Goal: Check status: Check status

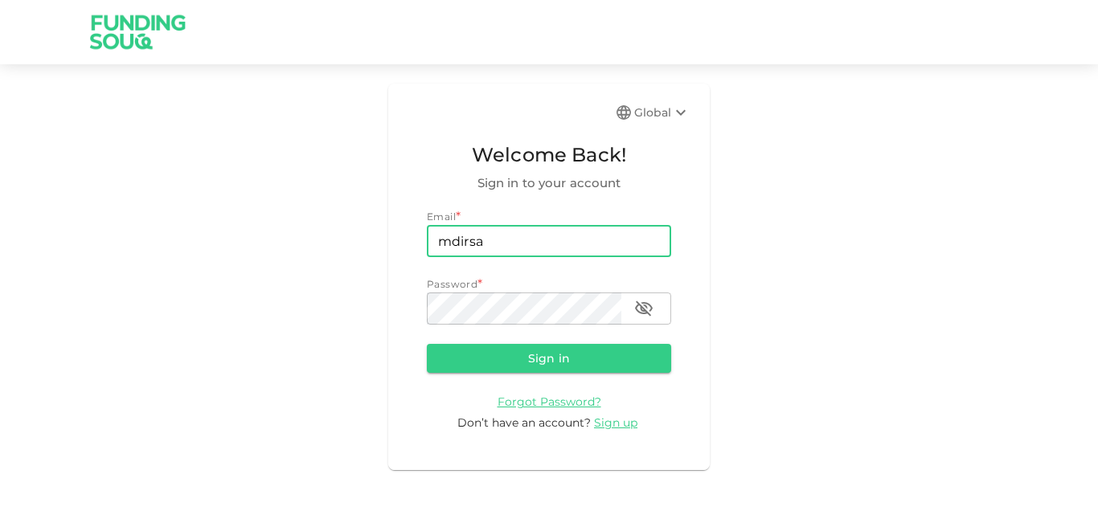
type input "[EMAIL_ADDRESS][DOMAIN_NAME]"
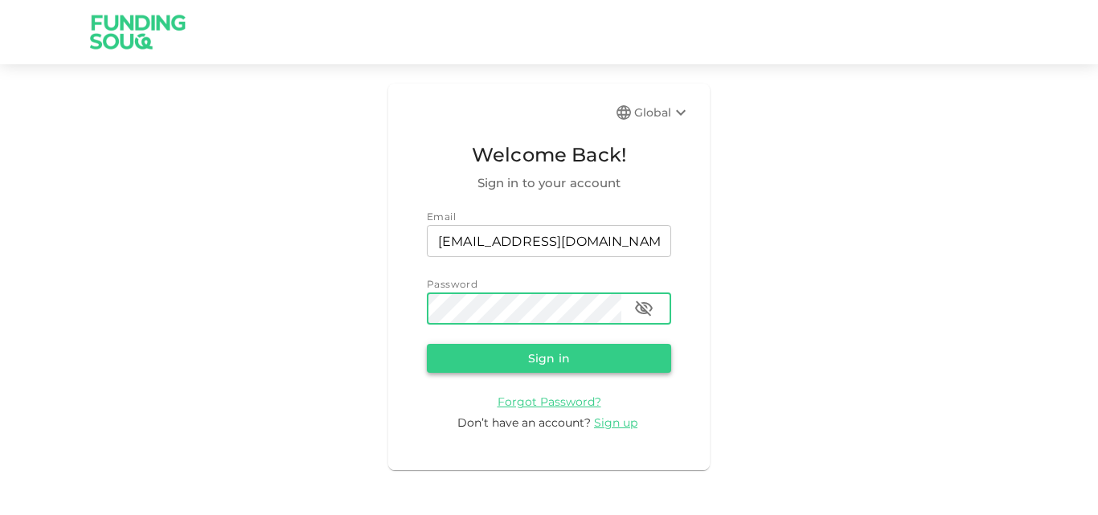
click at [569, 367] on button "Sign in" at bounding box center [549, 358] width 244 height 29
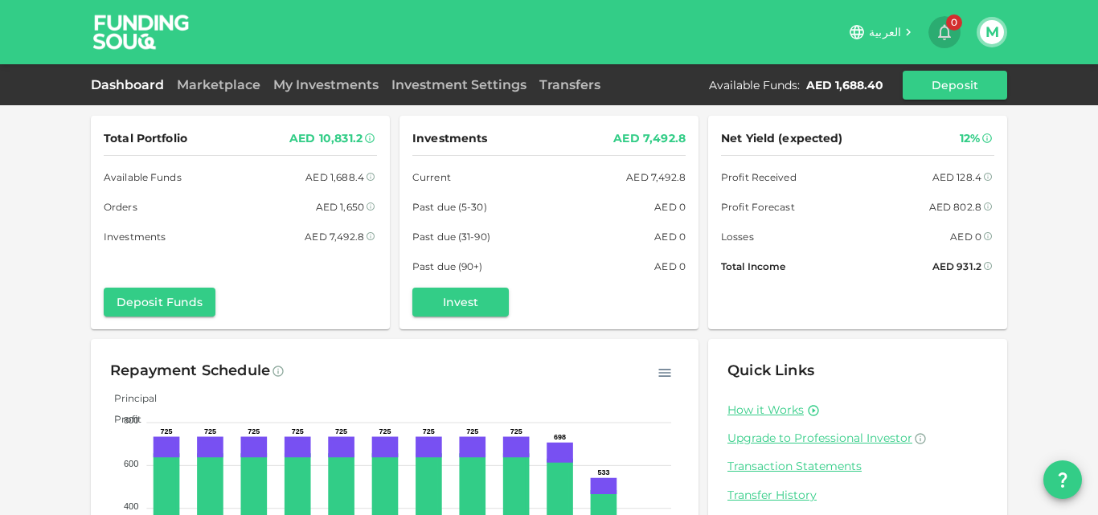
click at [944, 28] on icon "button" at bounding box center [944, 32] width 19 height 19
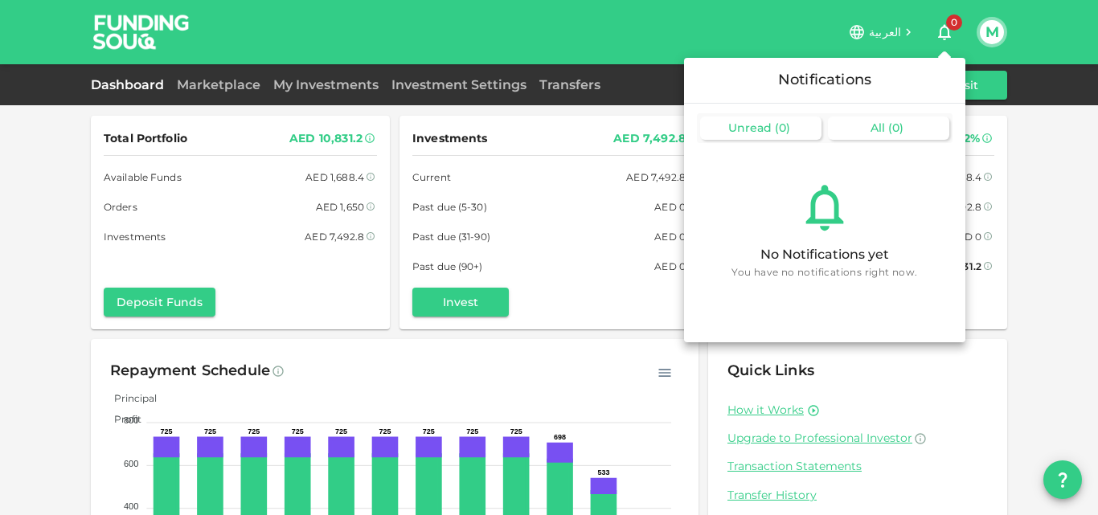
click at [871, 133] on span "All" at bounding box center [878, 128] width 14 height 14
click at [755, 126] on span "Unread" at bounding box center [749, 128] width 43 height 14
click at [885, 124] on span "All" at bounding box center [878, 128] width 14 height 14
click at [946, 33] on div at bounding box center [549, 257] width 1098 height 515
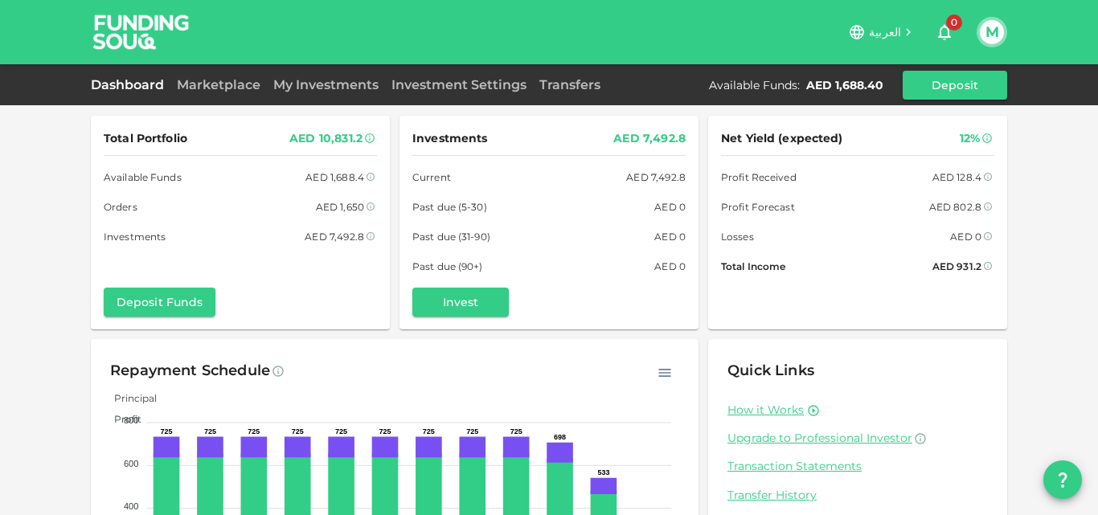
click at [532, 183] on div "Current AED 7,492.8" at bounding box center [548, 177] width 273 height 17
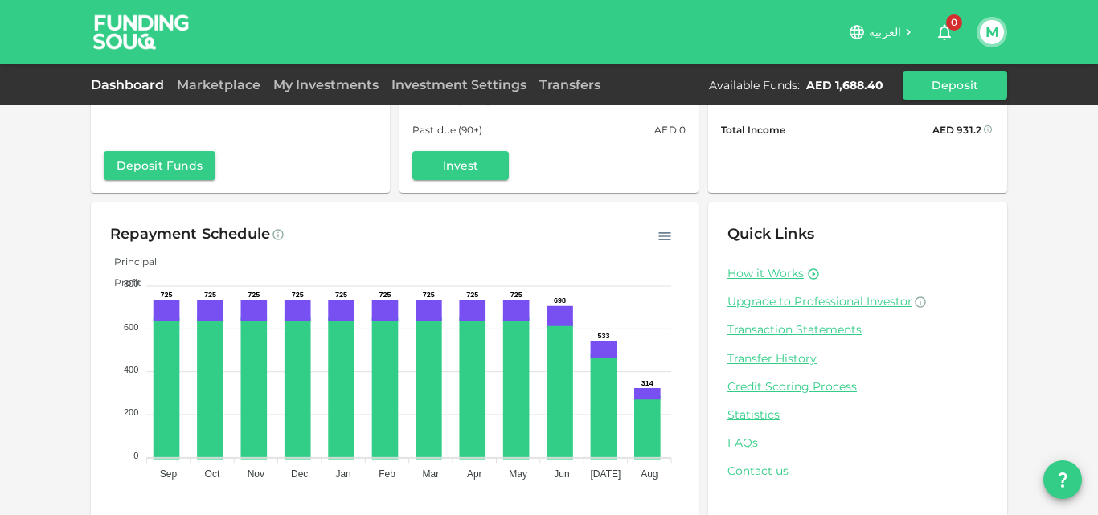
scroll to position [150, 0]
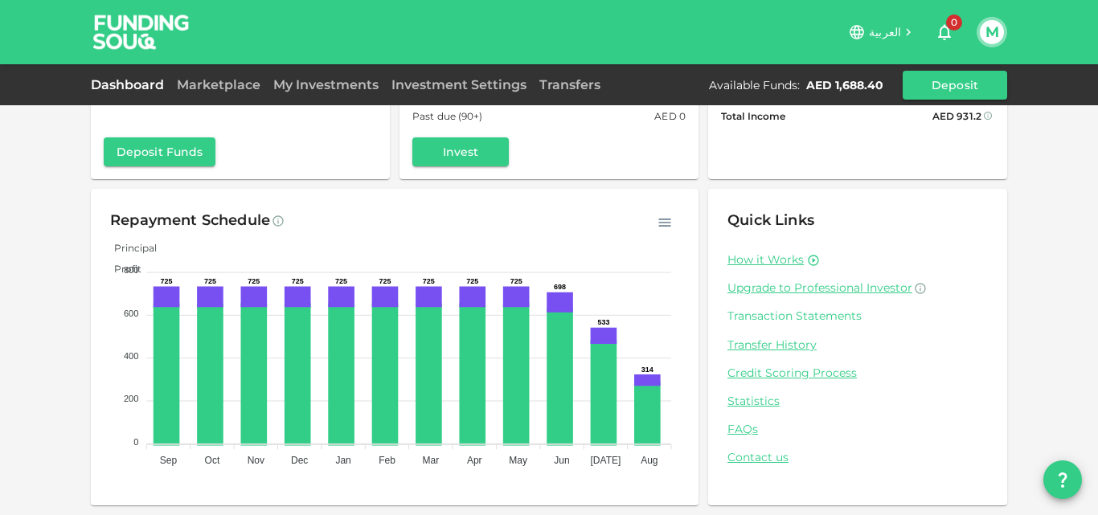
click at [771, 320] on link "Transaction Statements" at bounding box center [858, 316] width 261 height 15
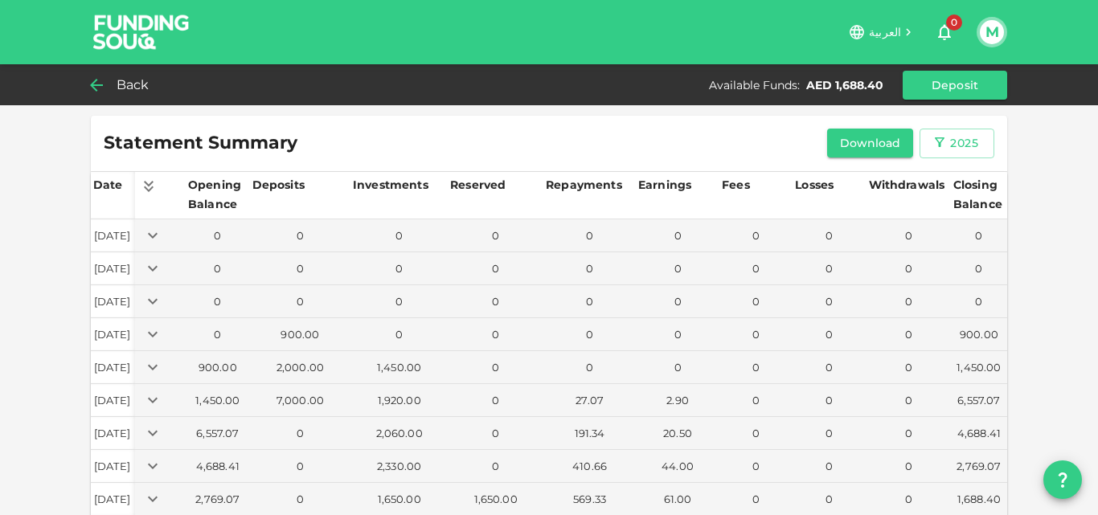
click at [101, 80] on icon at bounding box center [96, 85] width 19 height 19
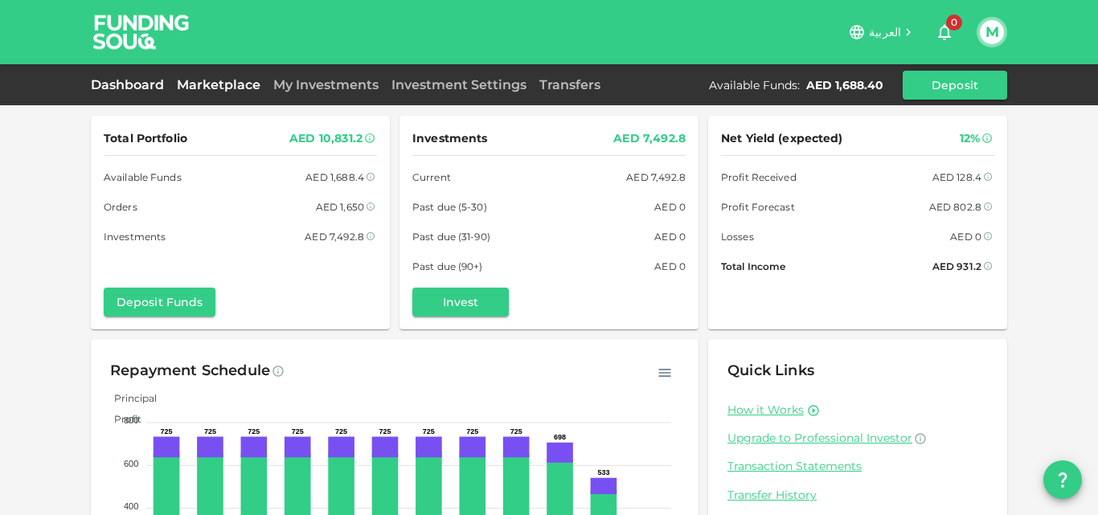
click at [195, 87] on link "Marketplace" at bounding box center [218, 84] width 96 height 15
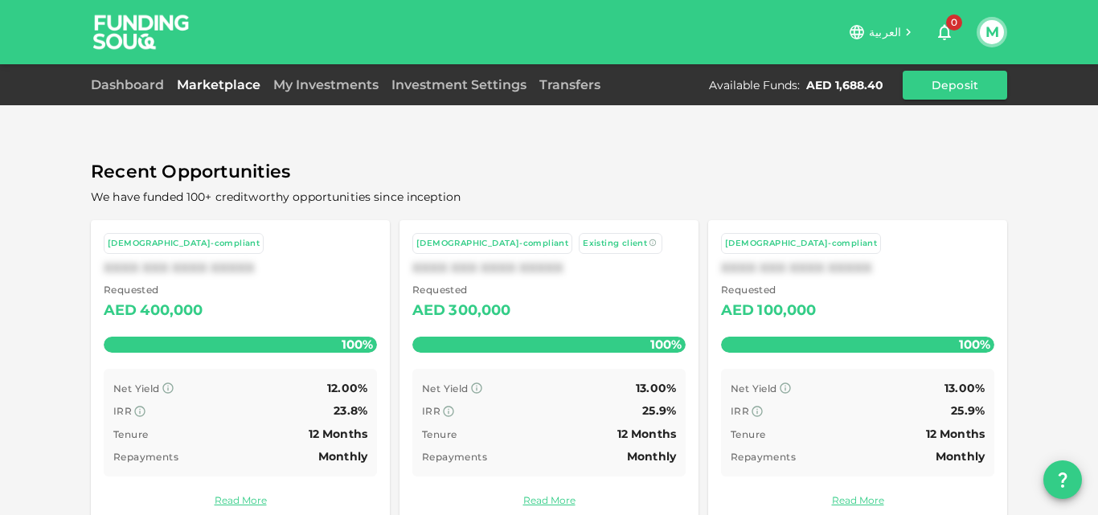
scroll to position [80, 0]
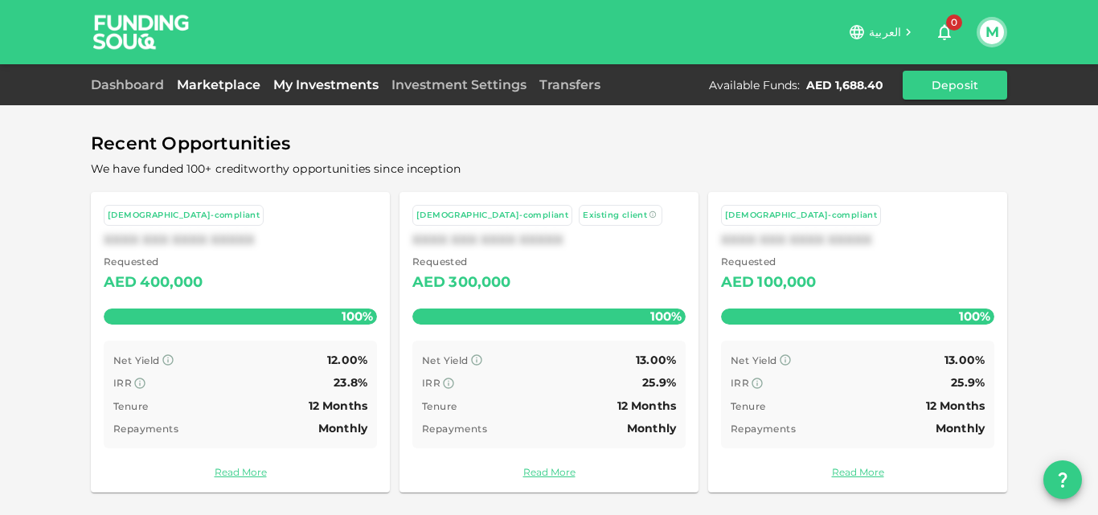
click at [322, 89] on link "My Investments" at bounding box center [326, 84] width 118 height 15
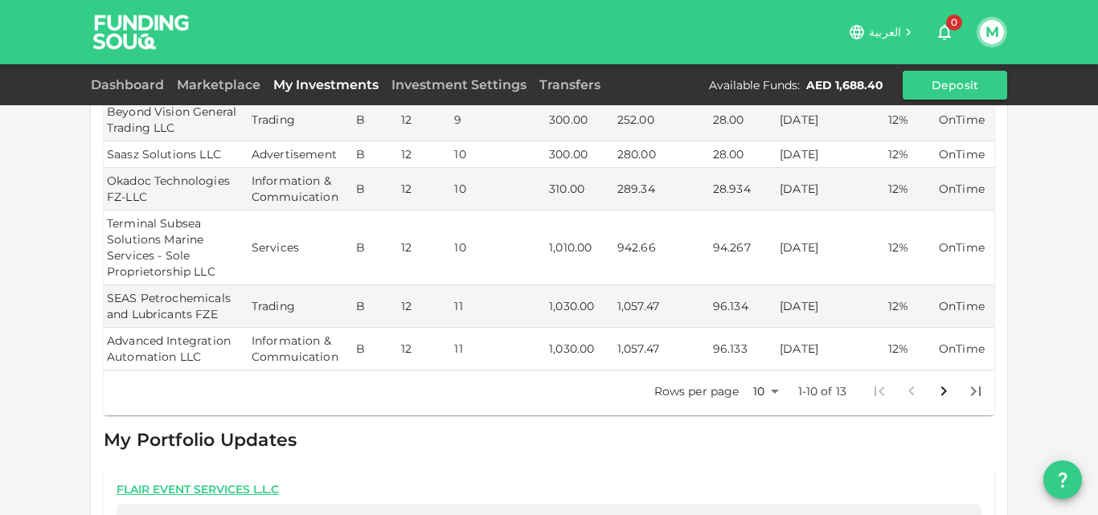
scroll to position [746, 0]
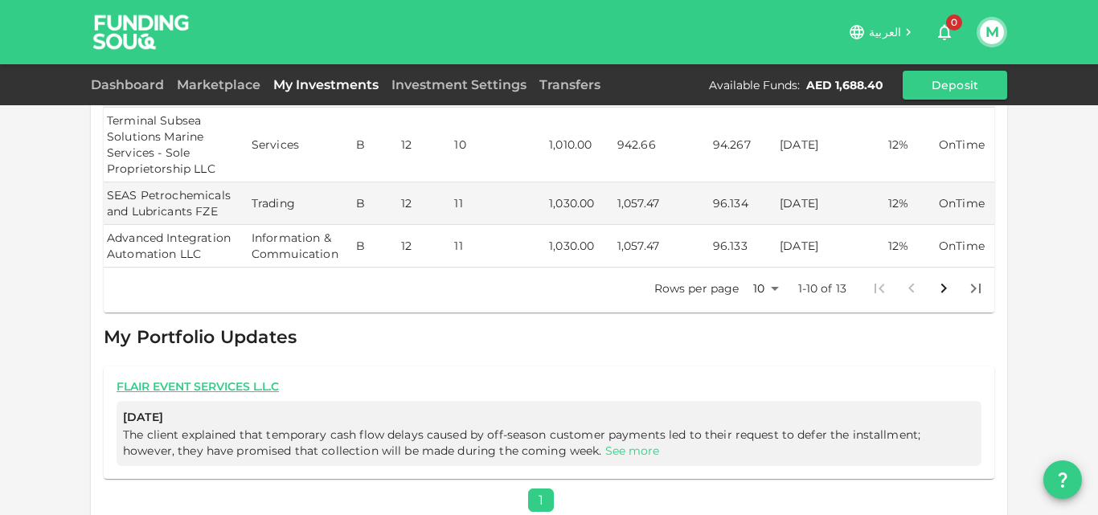
click at [605, 444] on link "See more" at bounding box center [632, 451] width 55 height 14
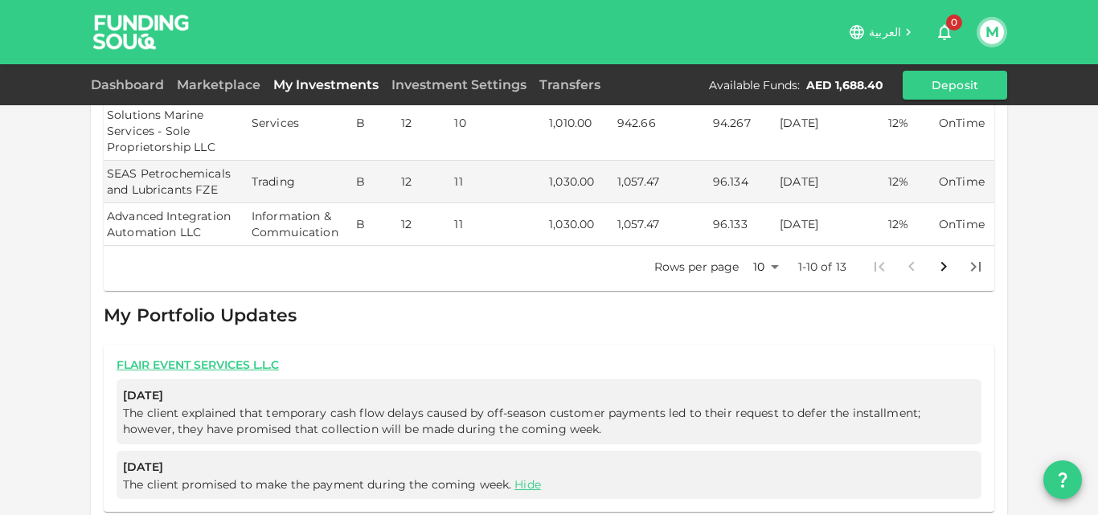
scroll to position [801, 0]
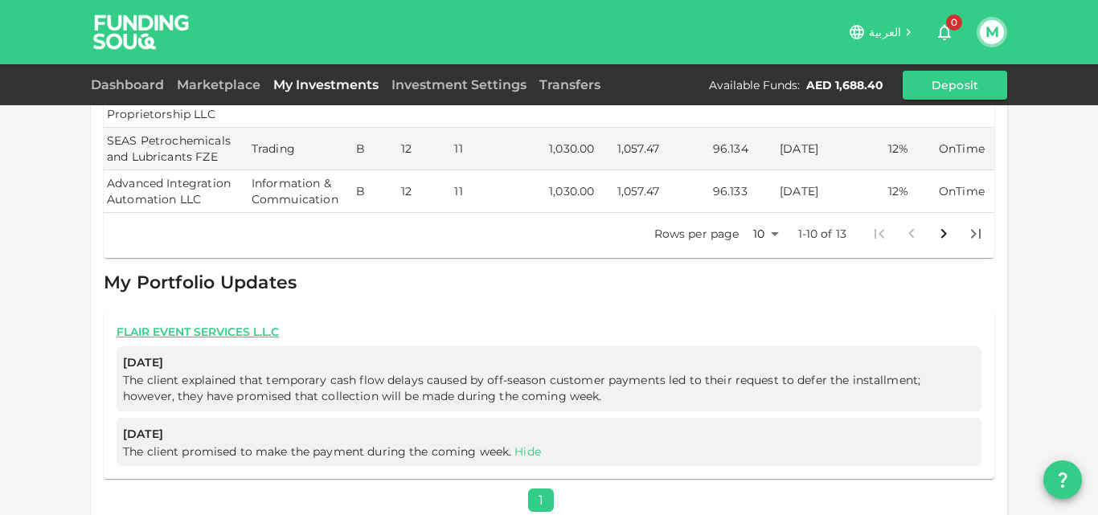
click at [517, 445] on link "Hide" at bounding box center [528, 452] width 27 height 14
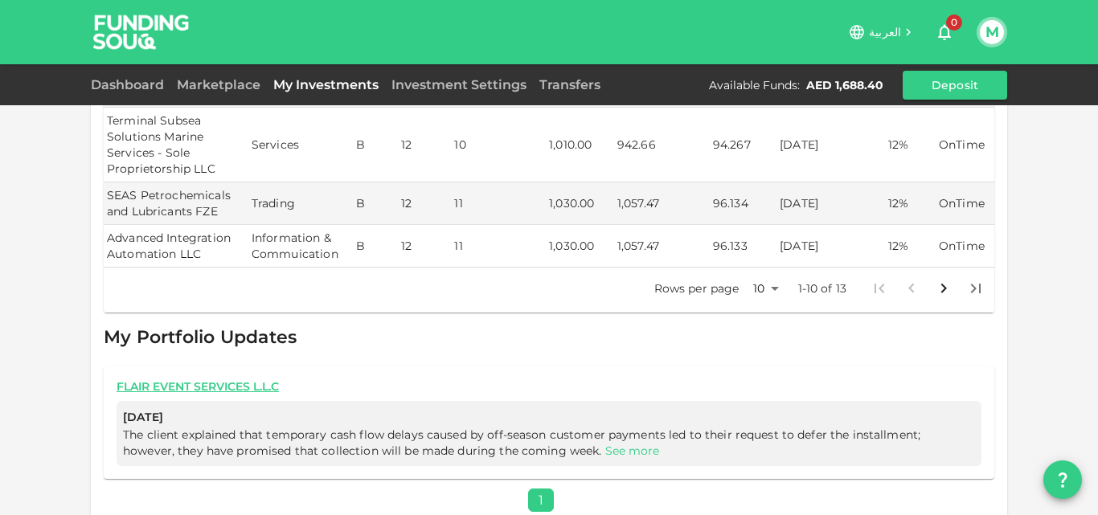
click at [605, 444] on link "See more" at bounding box center [632, 451] width 55 height 14
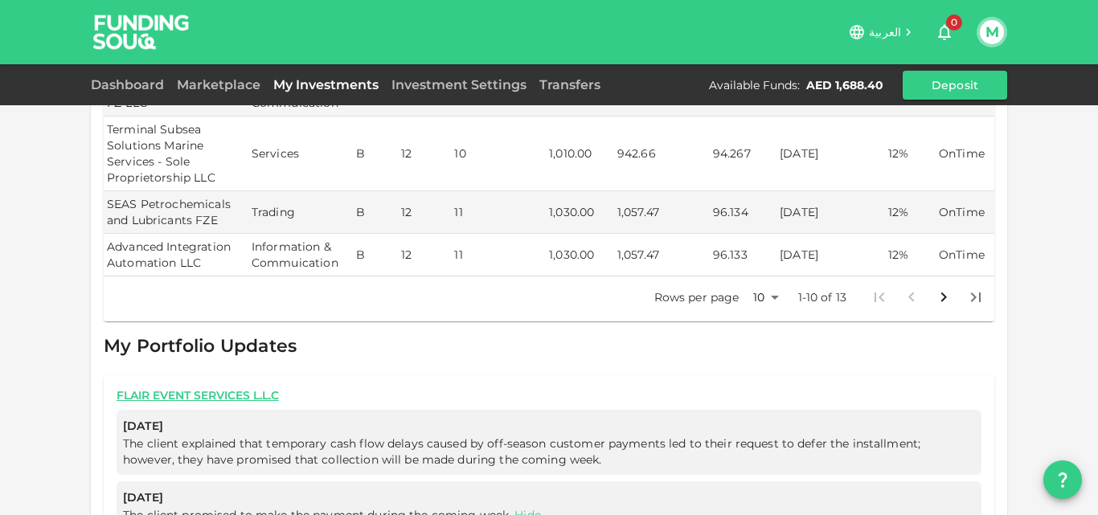
scroll to position [640, 0]
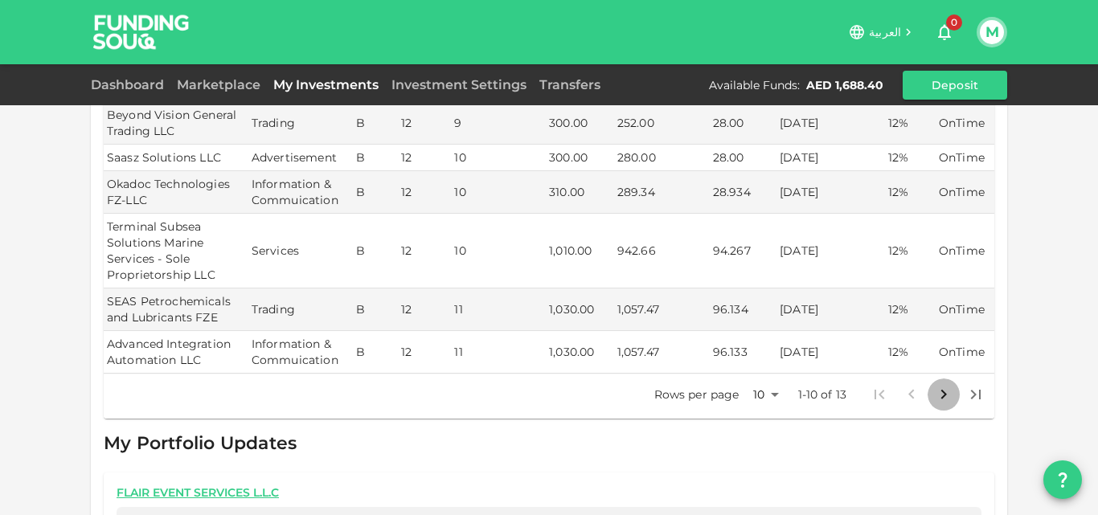
click at [941, 385] on icon "Go to next page" at bounding box center [943, 394] width 19 height 19
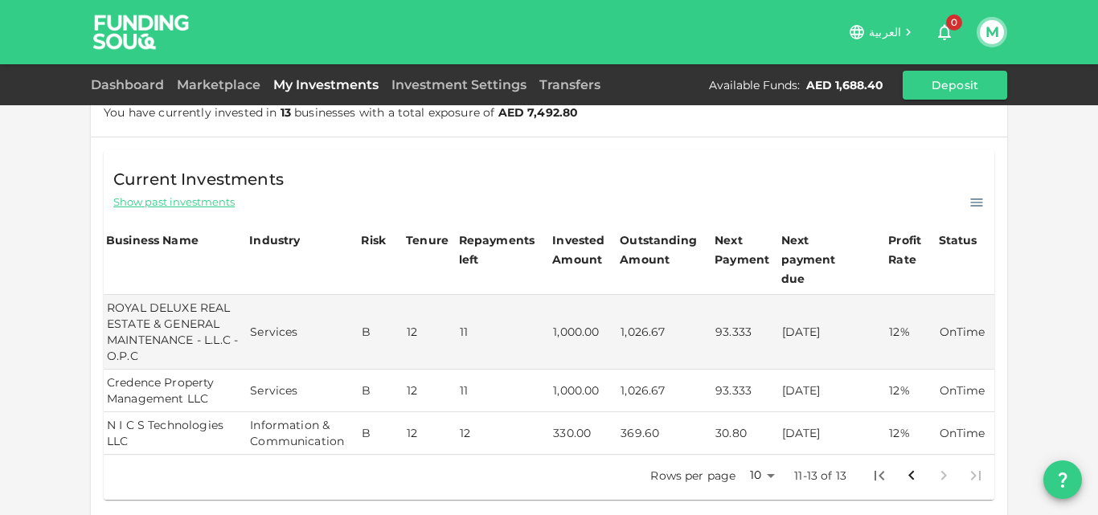
scroll to position [293, 0]
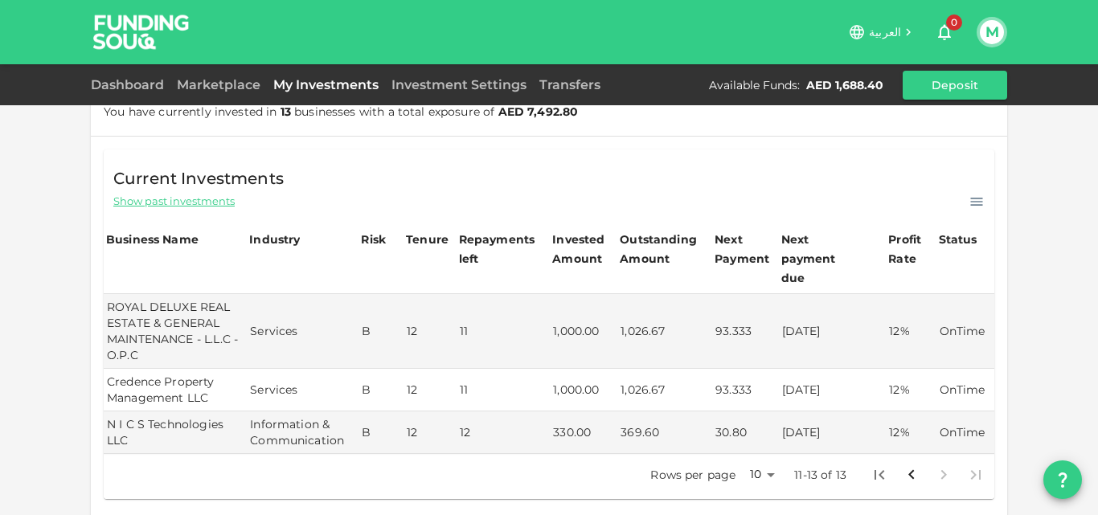
click at [909, 470] on icon "Go to previous page" at bounding box center [912, 475] width 6 height 10
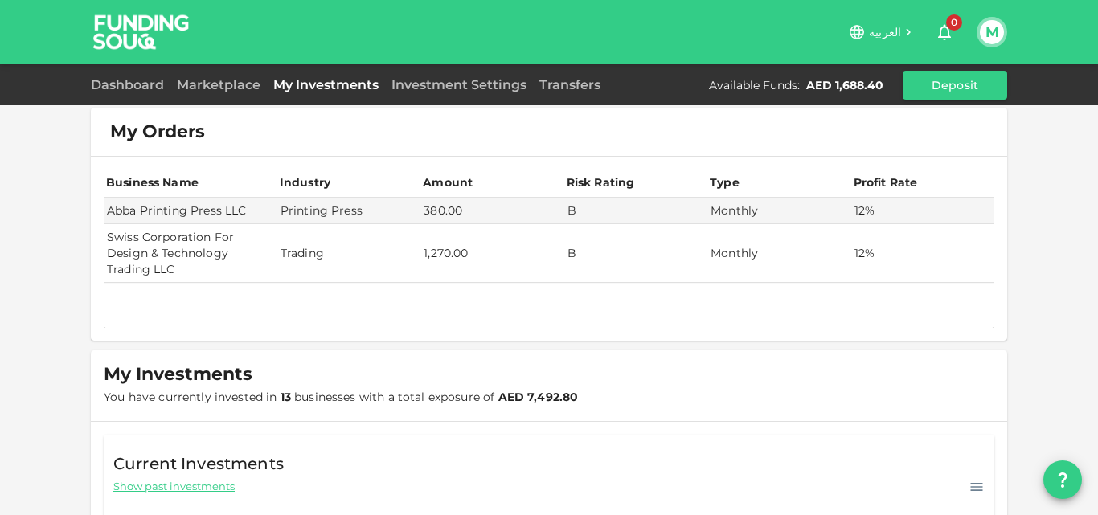
scroll to position [0, 0]
